Goal: Task Accomplishment & Management: Manage account settings

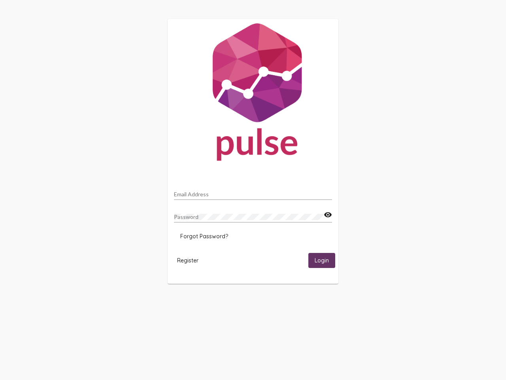
click at [253, 192] on input "Email Address" at bounding box center [253, 194] width 158 height 6
click at [328, 215] on mat-icon "visibility" at bounding box center [328, 214] width 8 height 9
click at [204, 236] on span "Forgot Password?" at bounding box center [204, 236] width 48 height 7
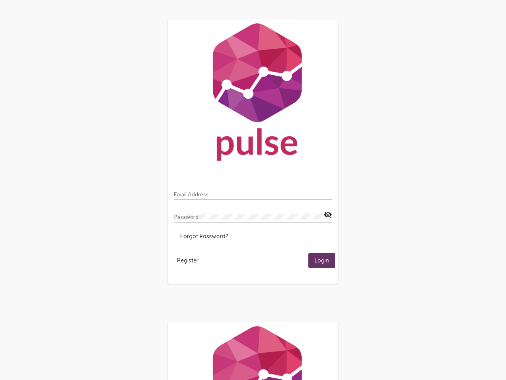
click at [188, 260] on html "Email Address Password visibility_off Forgot Password? Register Login" at bounding box center [253, 256] width 506 height 512
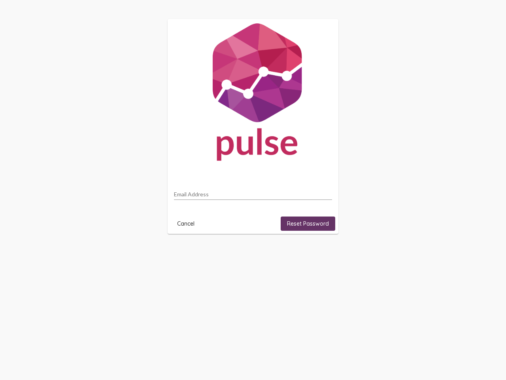
click at [322, 253] on html "Email Address Cancel Reset Password" at bounding box center [253, 126] width 506 height 253
